Goal: Check status: Check status

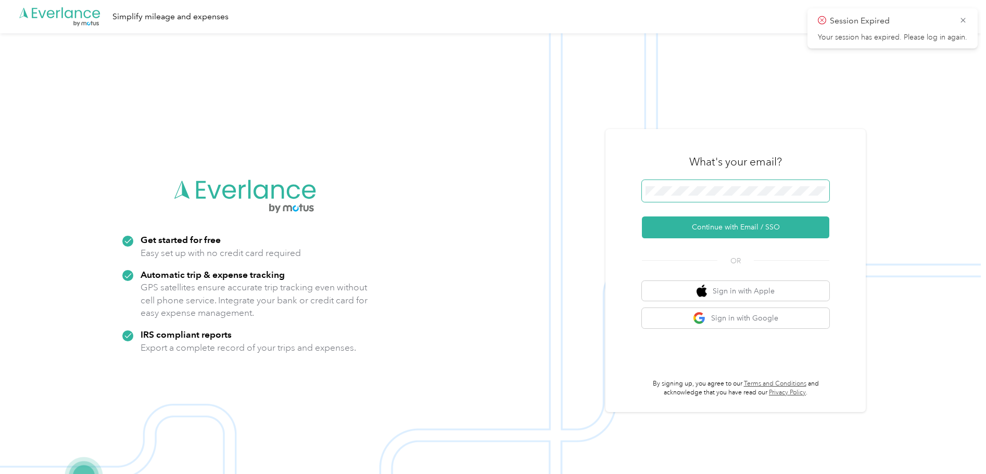
click at [693, 184] on span at bounding box center [735, 191] width 187 height 22
click at [699, 185] on span at bounding box center [735, 191] width 187 height 22
click at [725, 222] on button "Continue with Email / SSO" at bounding box center [735, 227] width 187 height 22
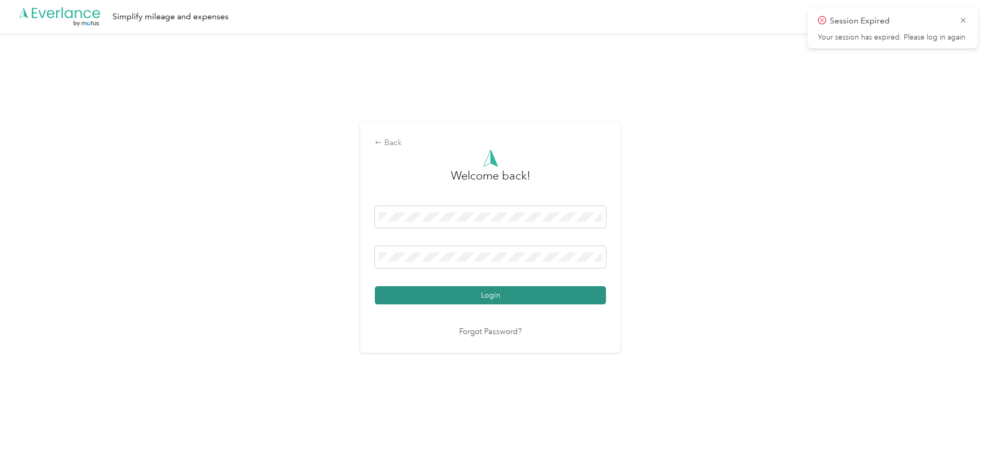
click at [496, 301] on button "Login" at bounding box center [490, 295] width 231 height 18
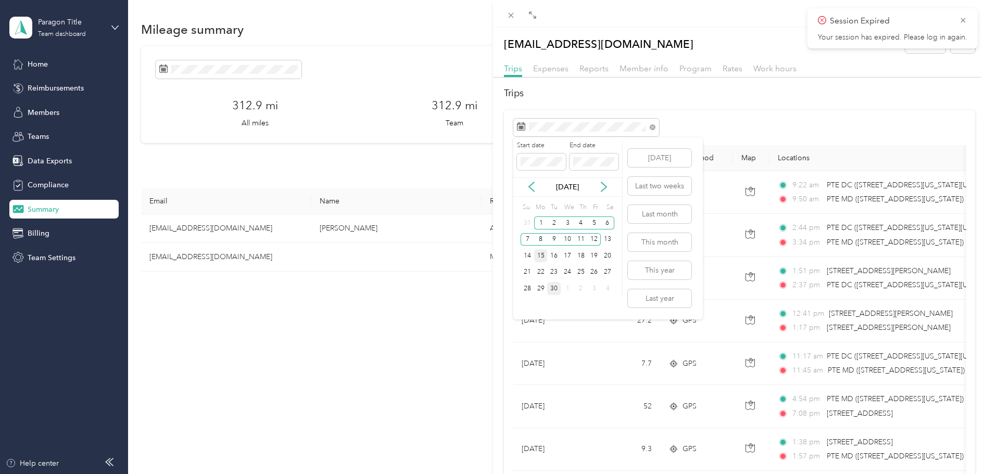
click at [543, 258] on div "15" at bounding box center [541, 255] width 14 height 13
click at [596, 275] on div "26" at bounding box center [594, 272] width 14 height 13
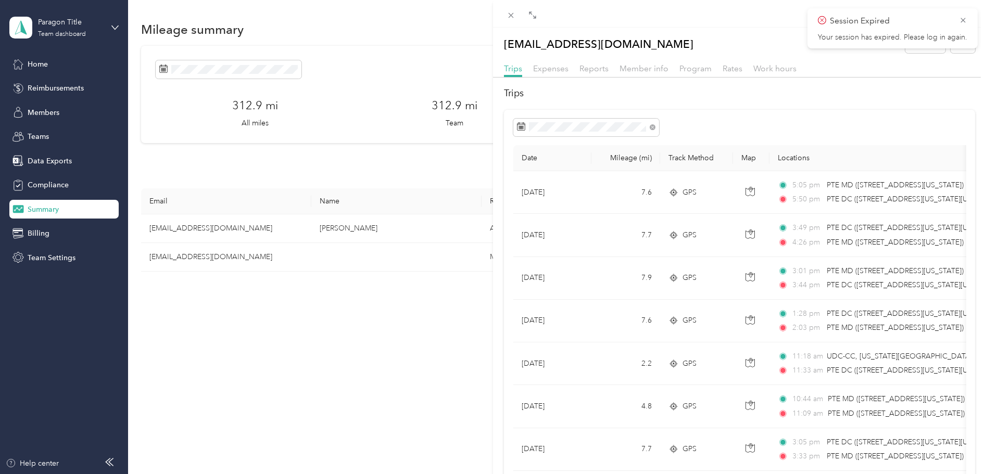
click at [765, 105] on div "Trips Date Mileage (mi) Track Method Map Locations Mileage value Purpose [DATE]…" at bounding box center [739, 344] width 493 height 516
click at [224, 70] on div "[EMAIL_ADDRESS][DOMAIN_NAME] Archive Trips Expenses Reports Member info Program…" at bounding box center [493, 237] width 986 height 474
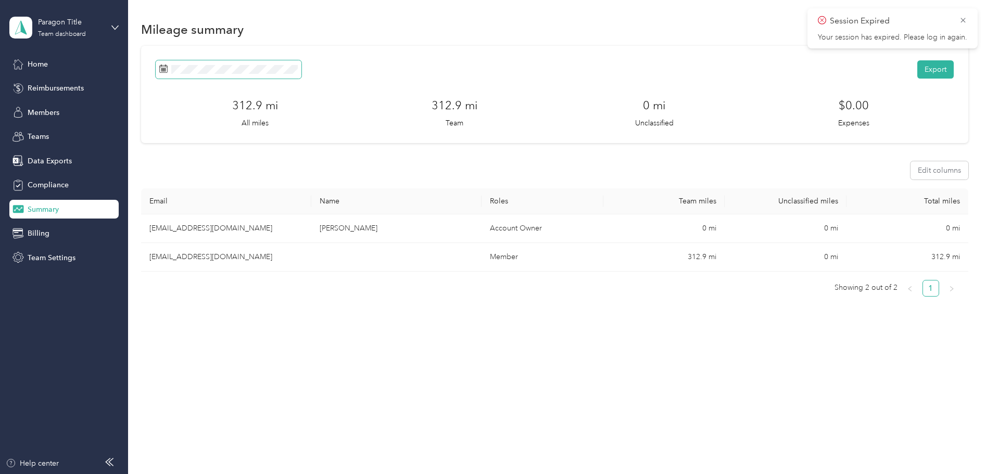
click at [238, 75] on span at bounding box center [229, 69] width 146 height 18
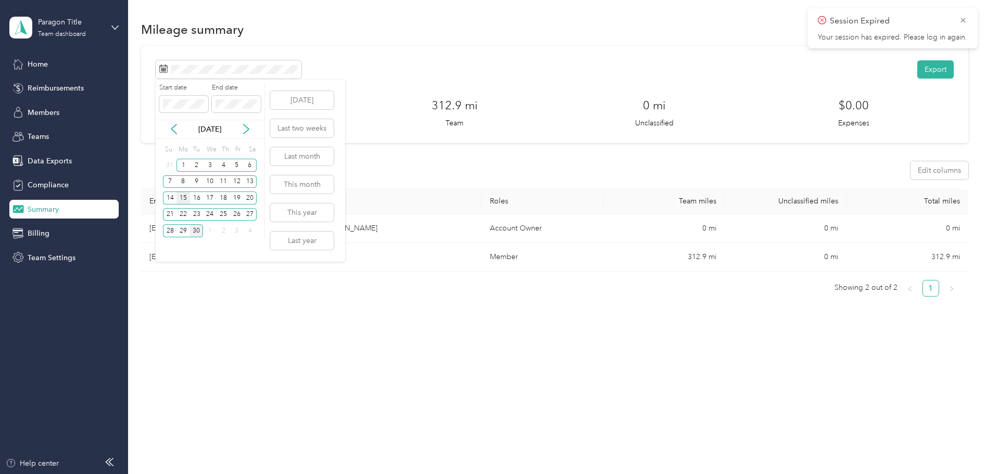
click at [185, 200] on div "15" at bounding box center [183, 197] width 14 height 13
click at [237, 215] on div "26" at bounding box center [237, 214] width 14 height 13
